Goal: Information Seeking & Learning: Find specific page/section

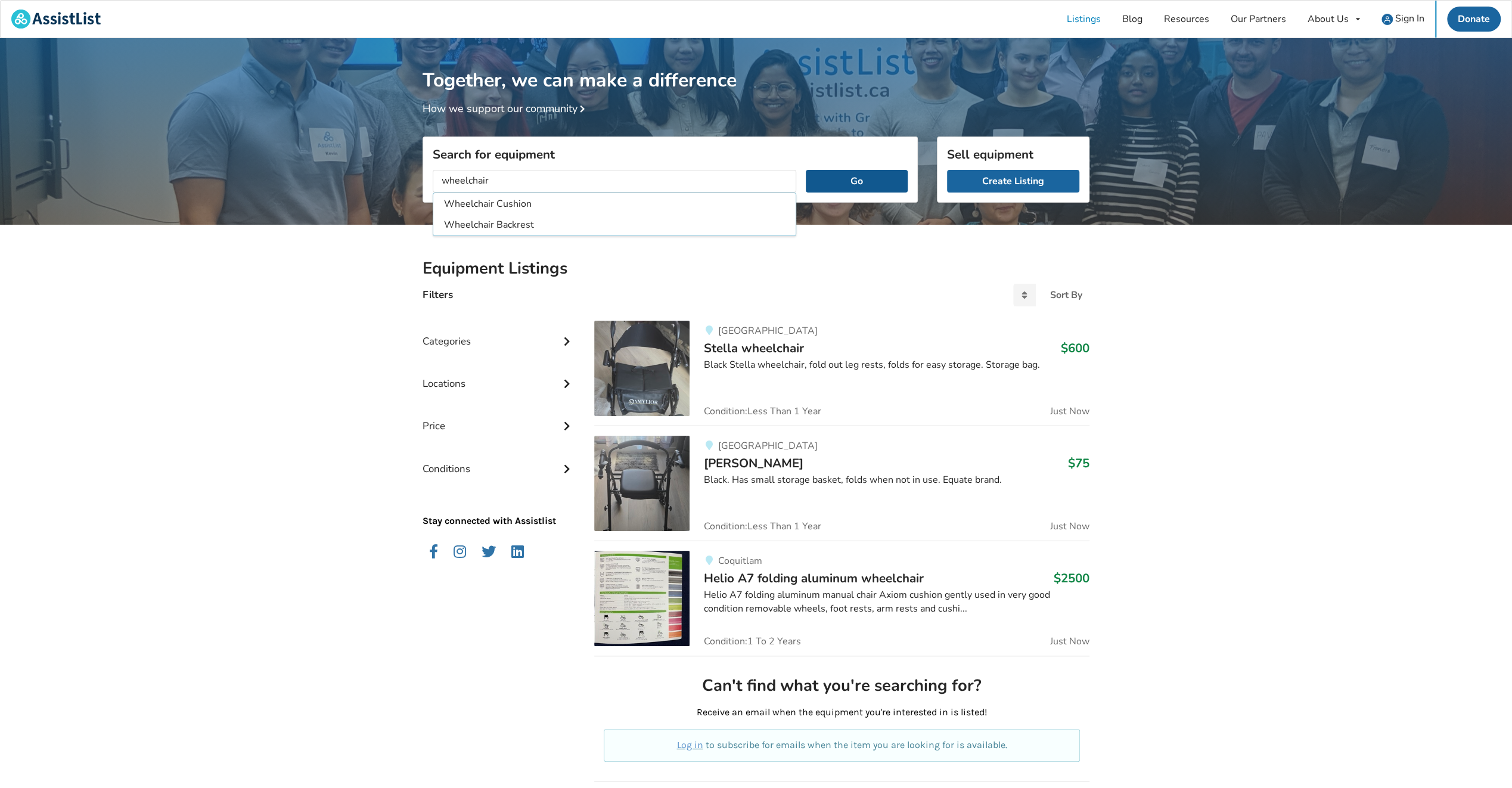
type input "wheelchair"
click at [858, 177] on button "Go" at bounding box center [857, 181] width 102 height 23
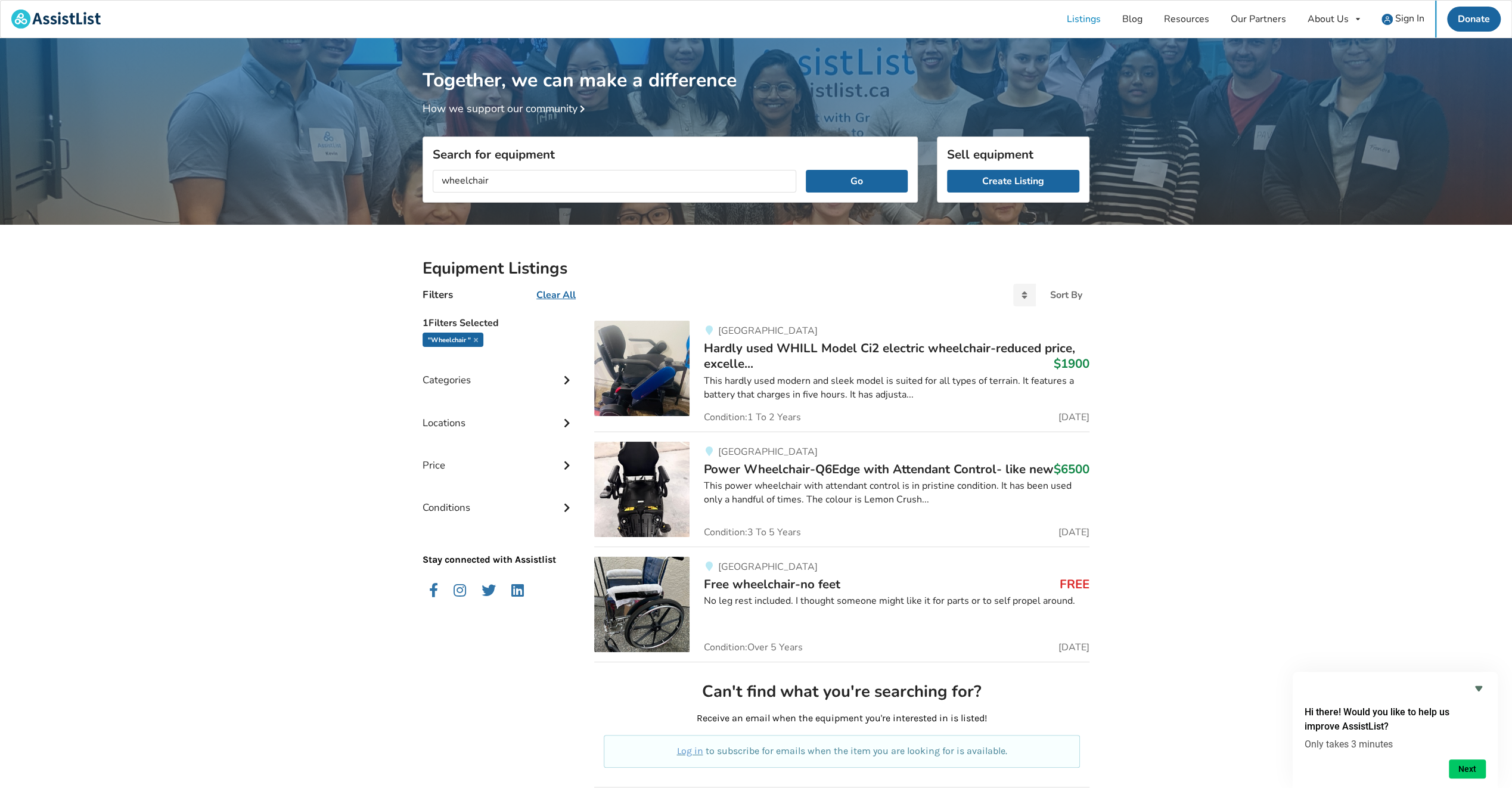
click at [665, 573] on img at bounding box center [642, 604] width 96 height 96
